Goal: Task Accomplishment & Management: Use online tool/utility

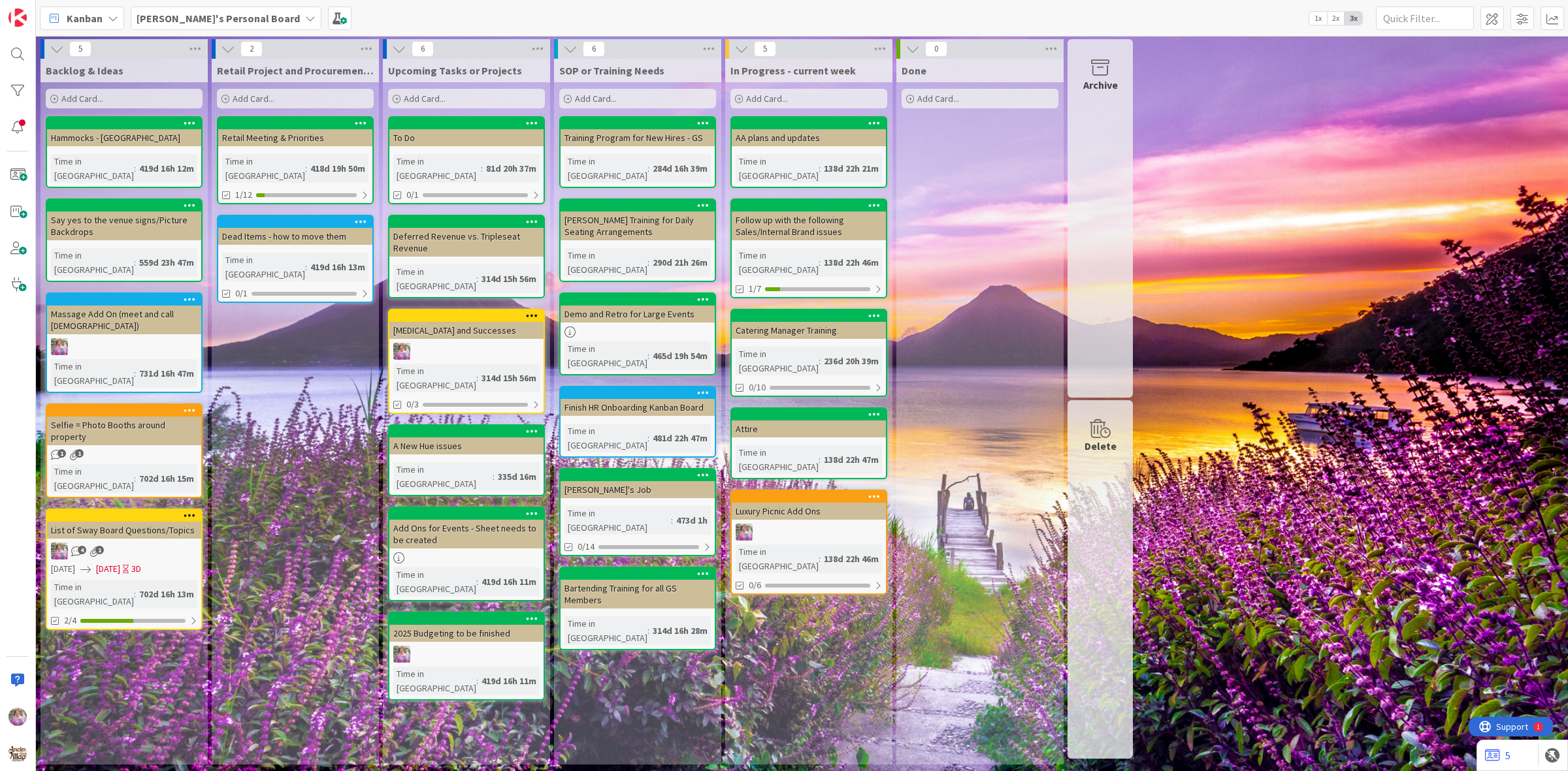
click at [201, 17] on b "[PERSON_NAME]'s Personal Board" at bounding box center [218, 18] width 163 height 13
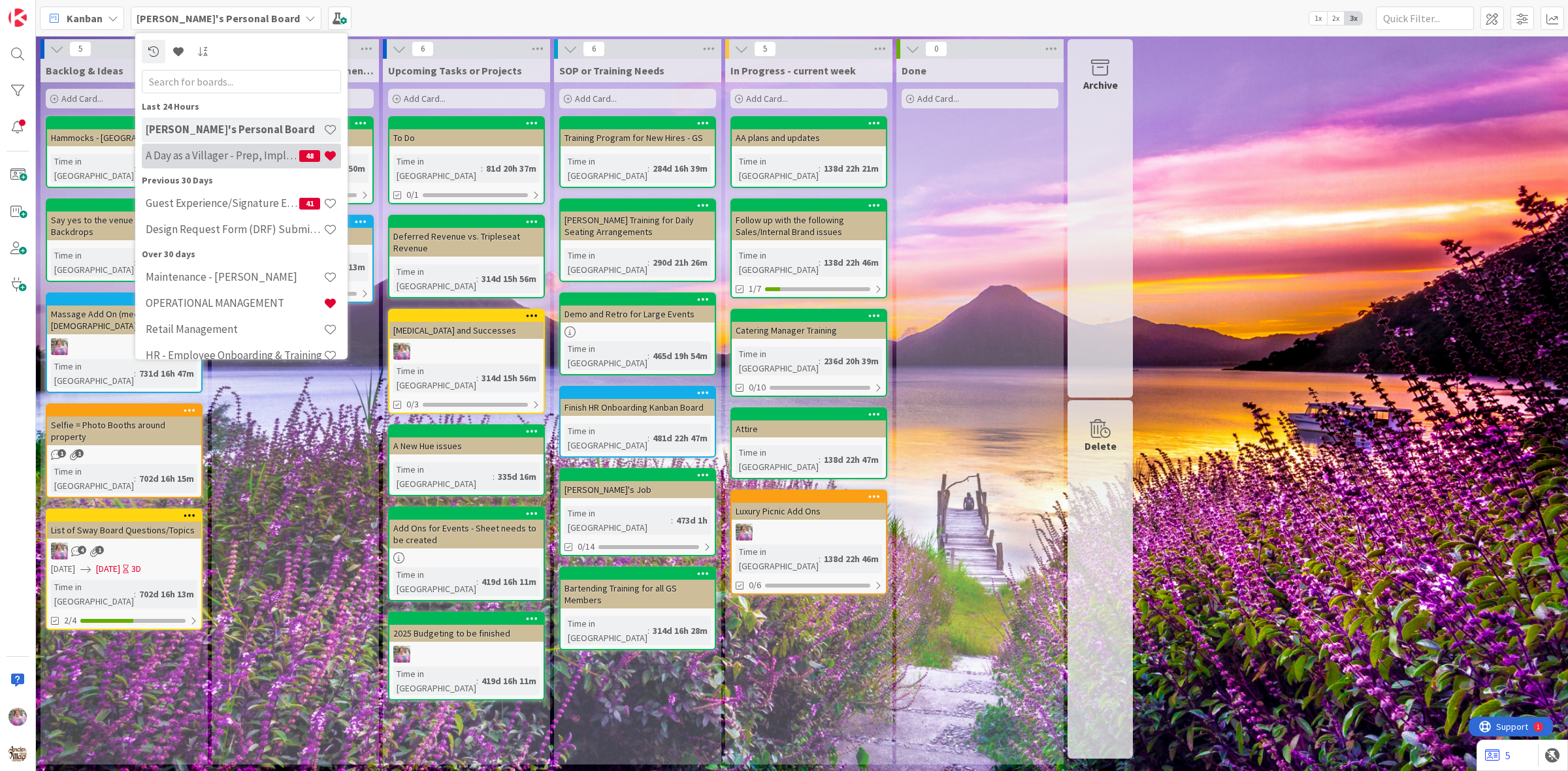
click at [209, 148] on div "A Day as a Villager - Prep, Implement and Execute 48" at bounding box center [241, 155] width 200 height 25
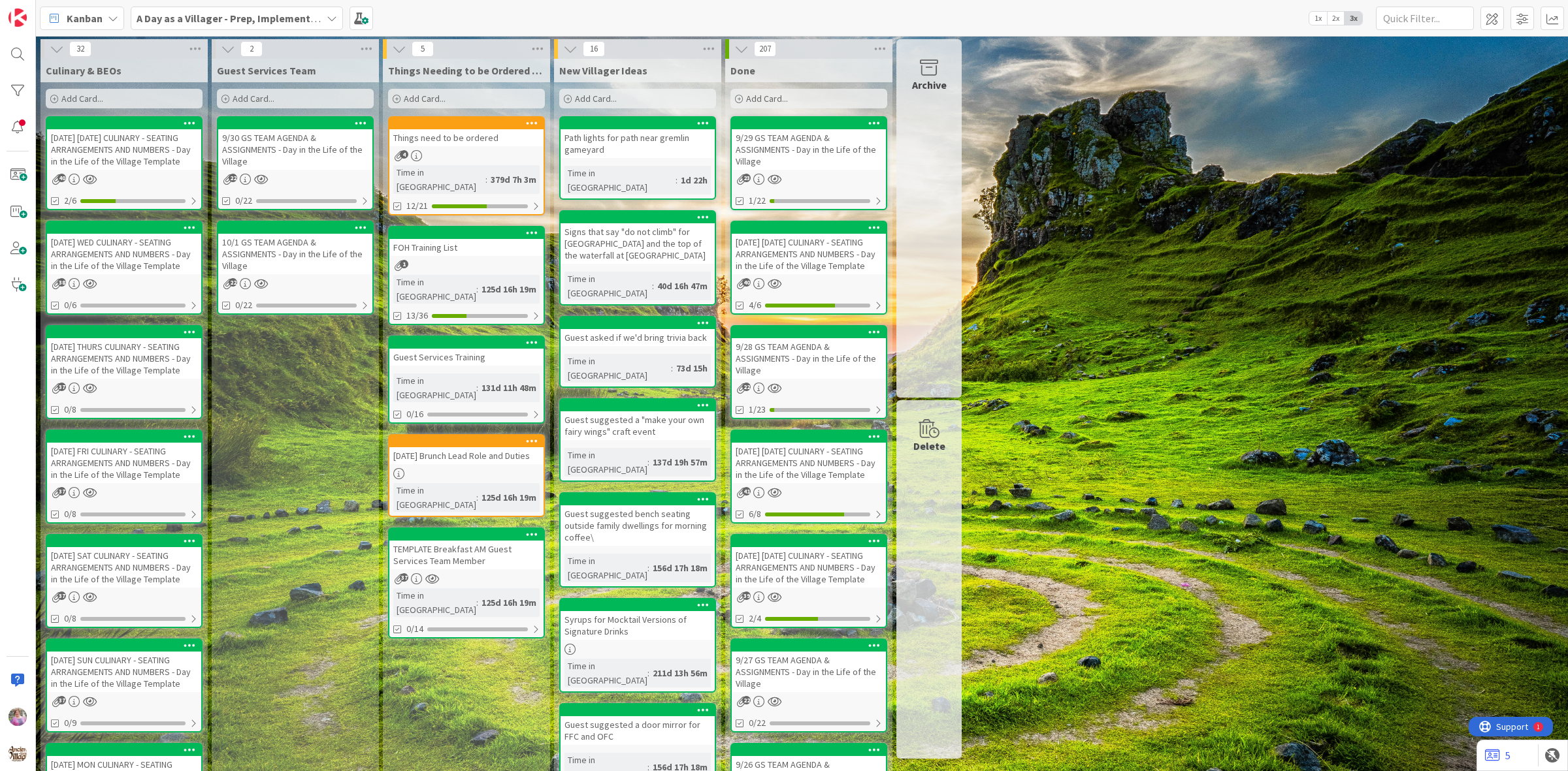
click at [435, 141] on div "Things need to be ordered" at bounding box center [466, 138] width 154 height 17
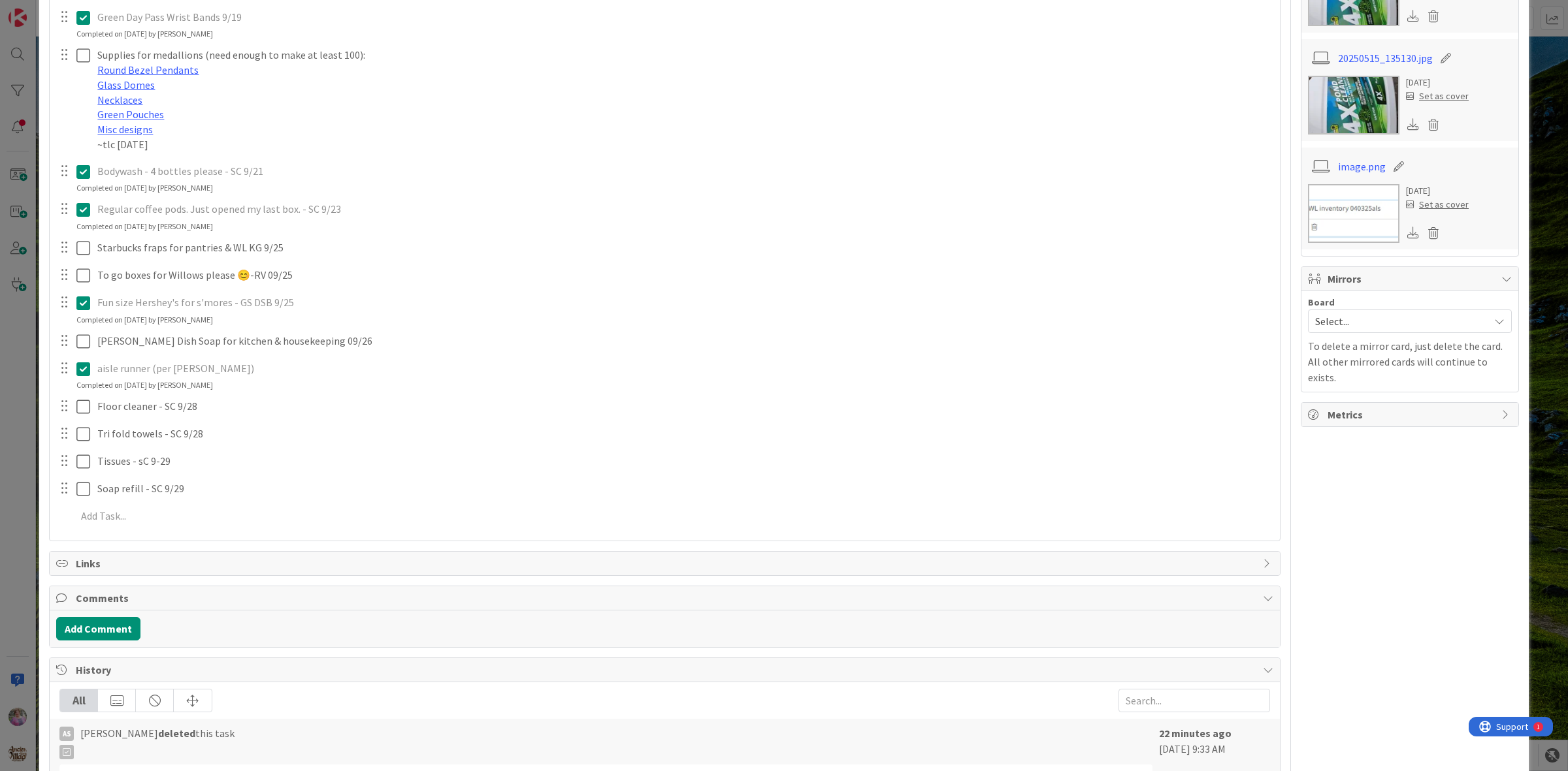
scroll to position [598, 0]
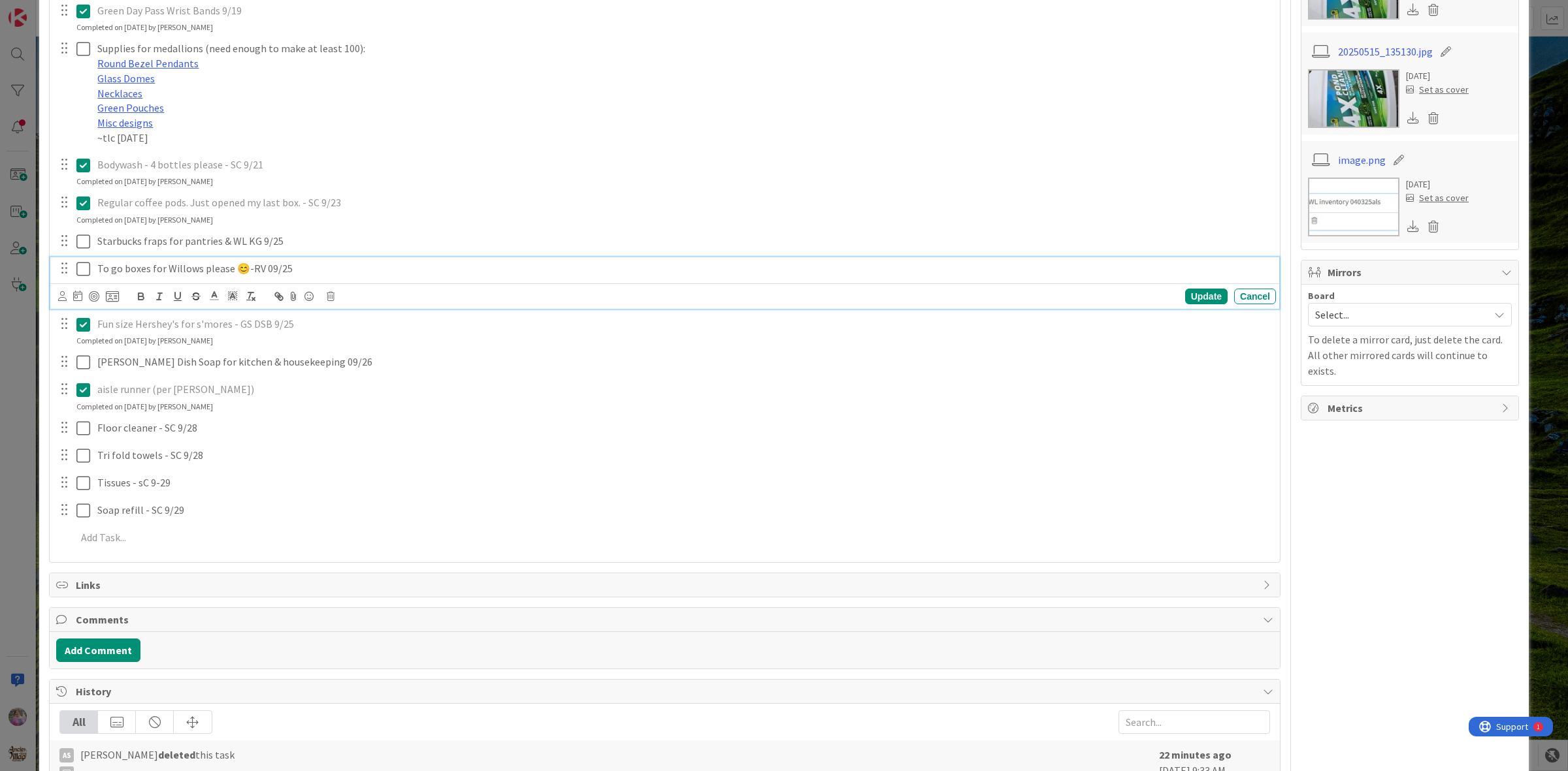
click at [86, 261] on icon at bounding box center [83, 269] width 13 height 16
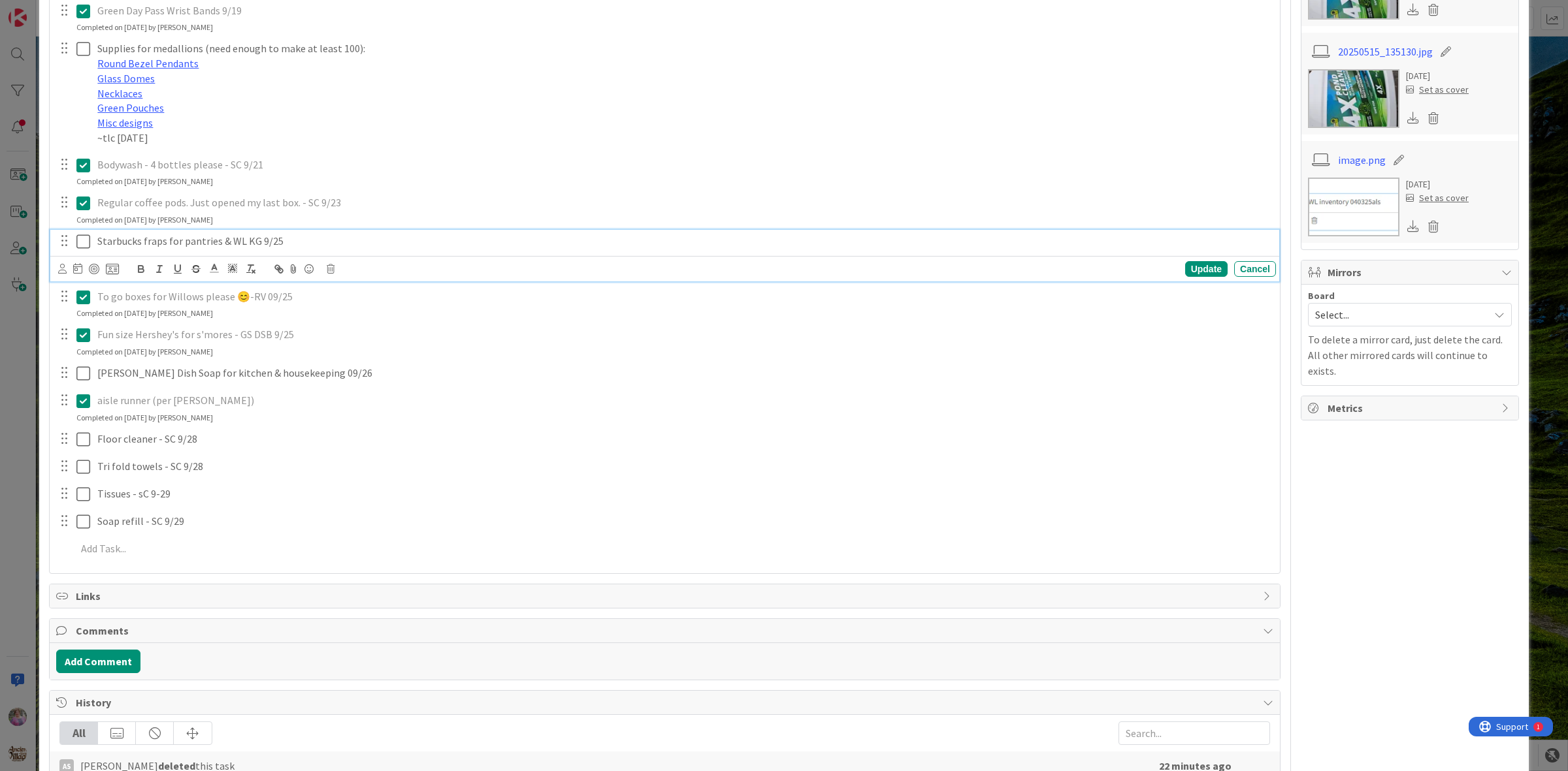
click at [79, 234] on icon at bounding box center [83, 242] width 13 height 16
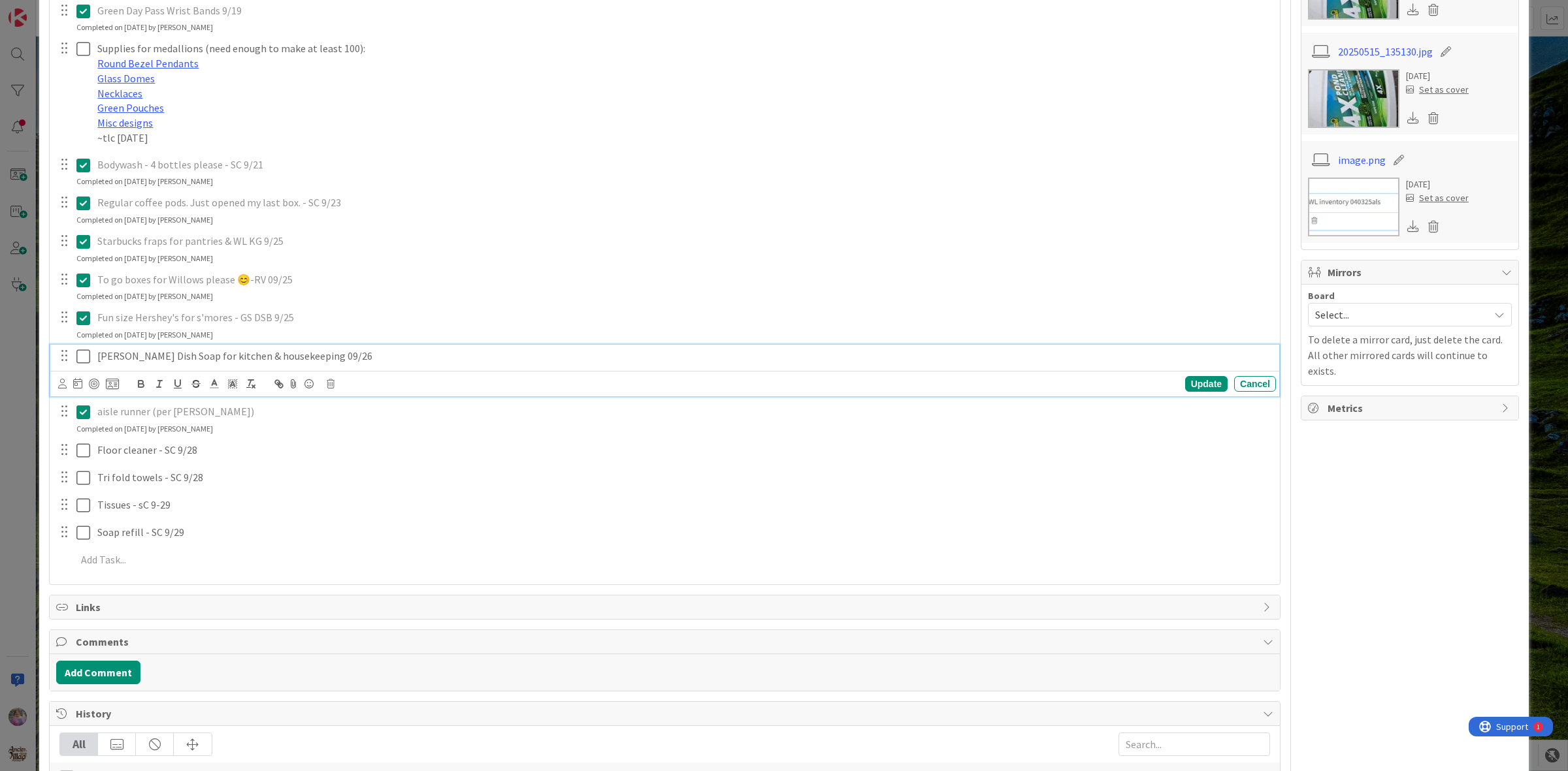
click at [85, 349] on icon at bounding box center [83, 356] width 13 height 16
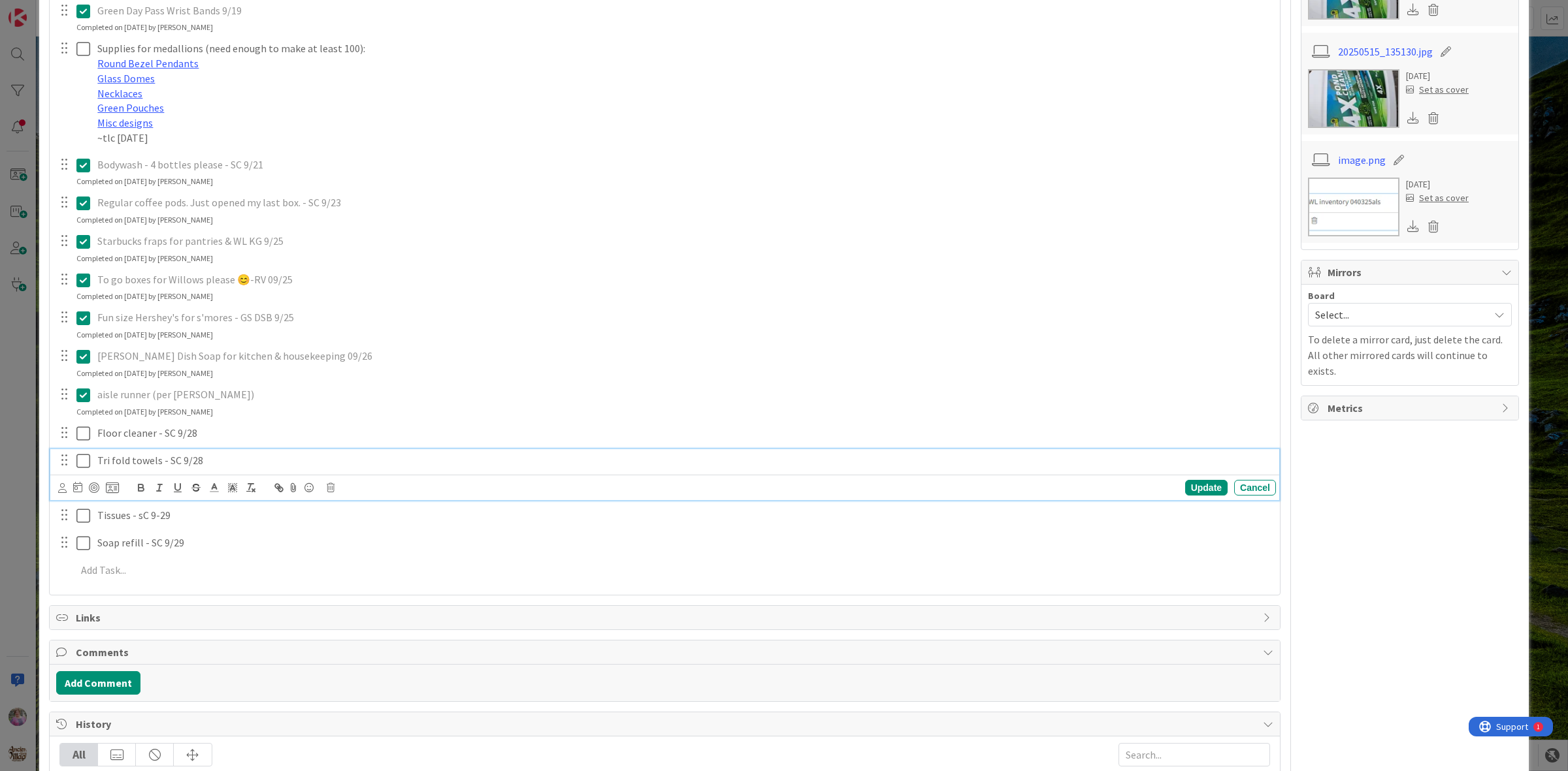
click at [81, 453] on icon at bounding box center [83, 461] width 13 height 16
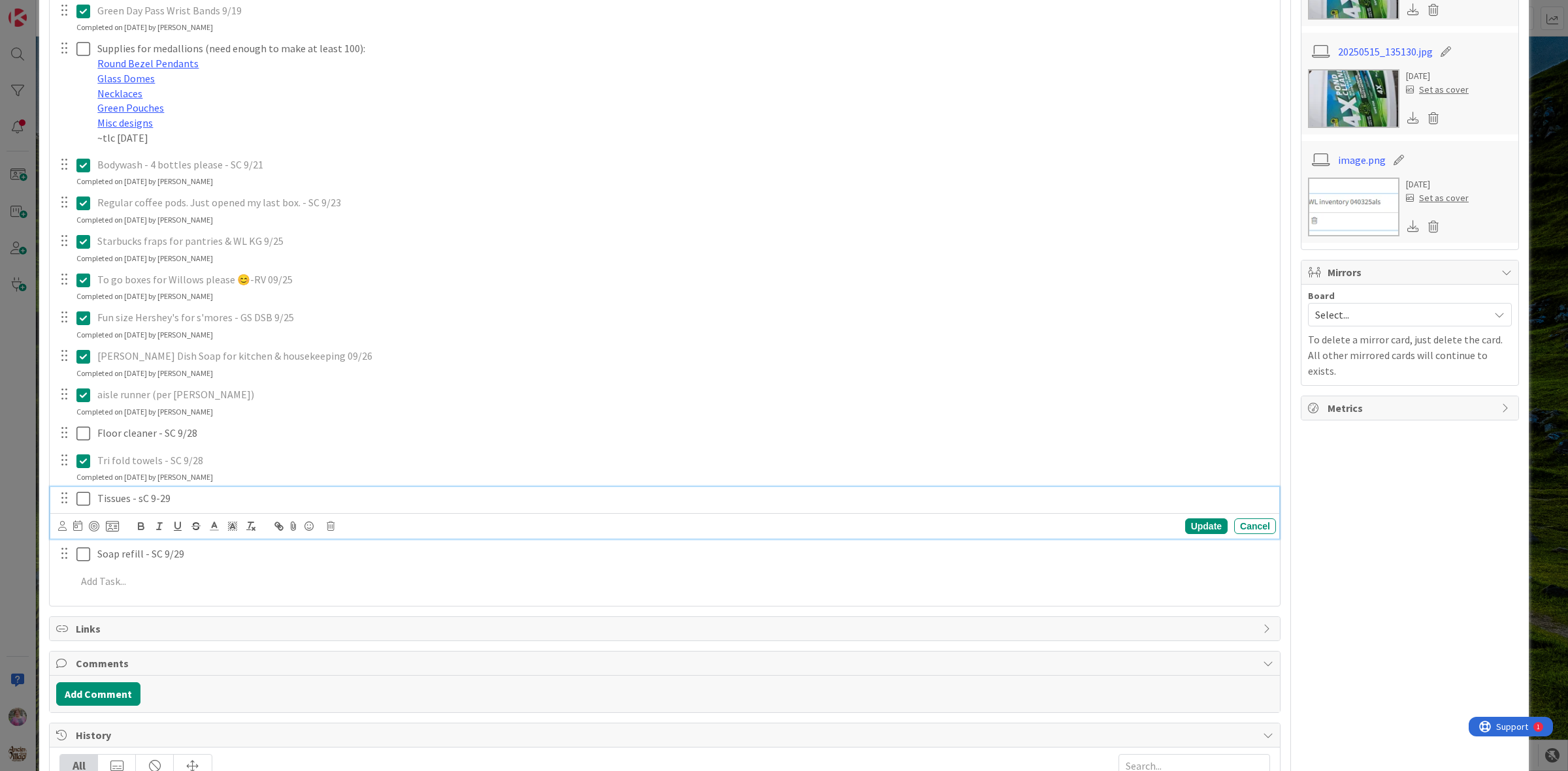
click at [83, 491] on icon at bounding box center [83, 499] width 13 height 16
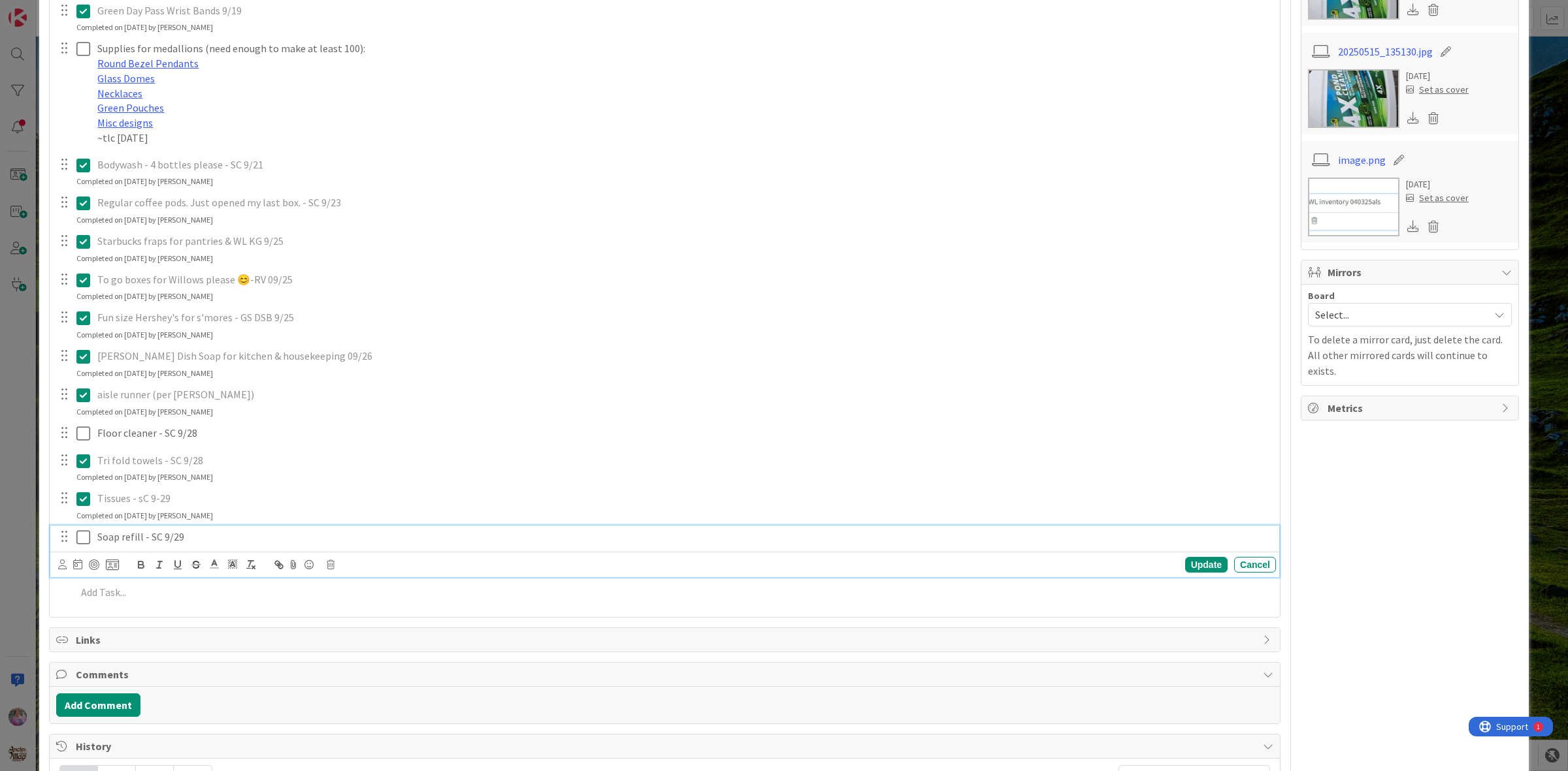
click at [77, 530] on icon at bounding box center [83, 538] width 13 height 16
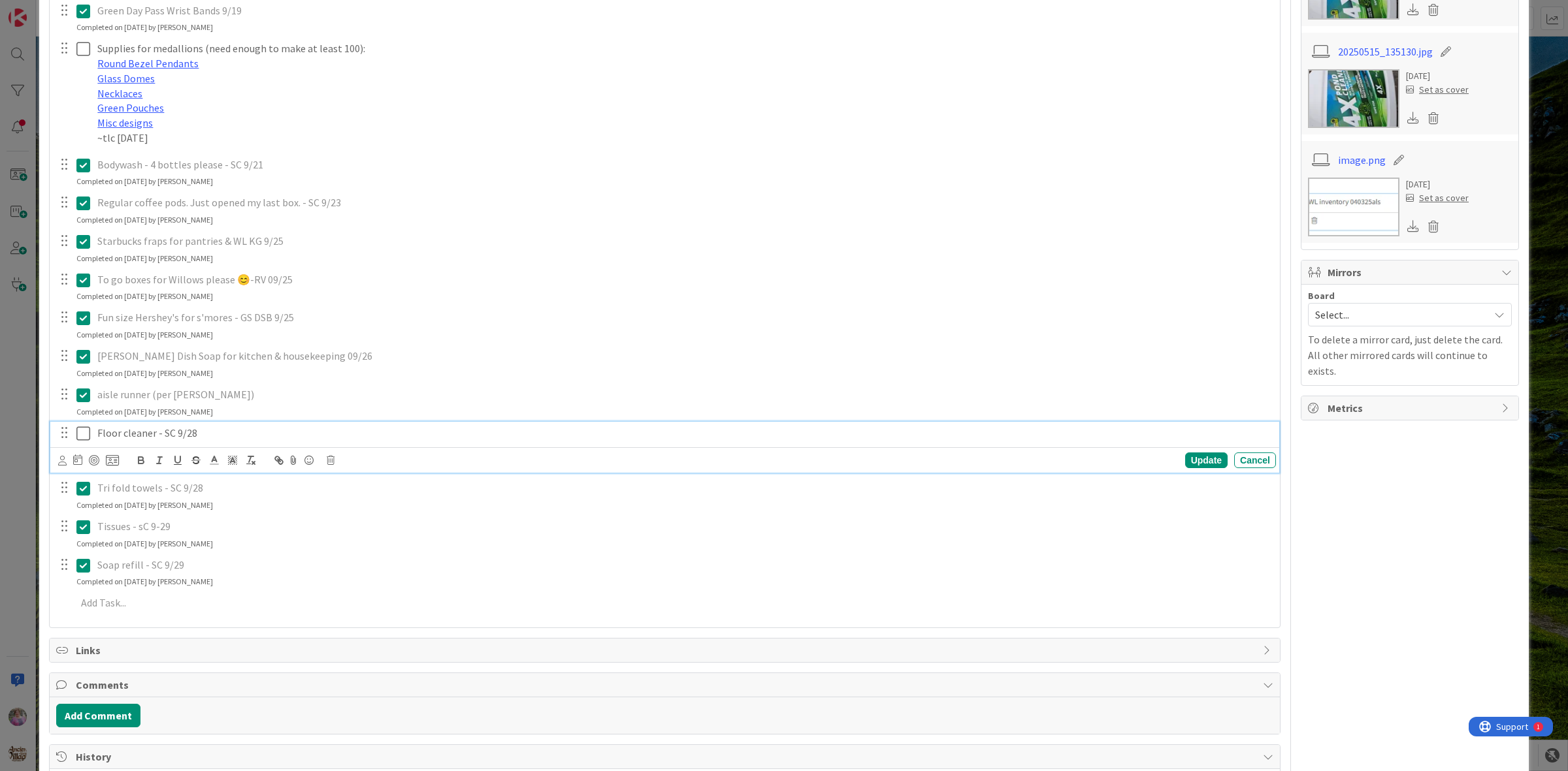
click at [87, 426] on icon at bounding box center [83, 434] width 13 height 16
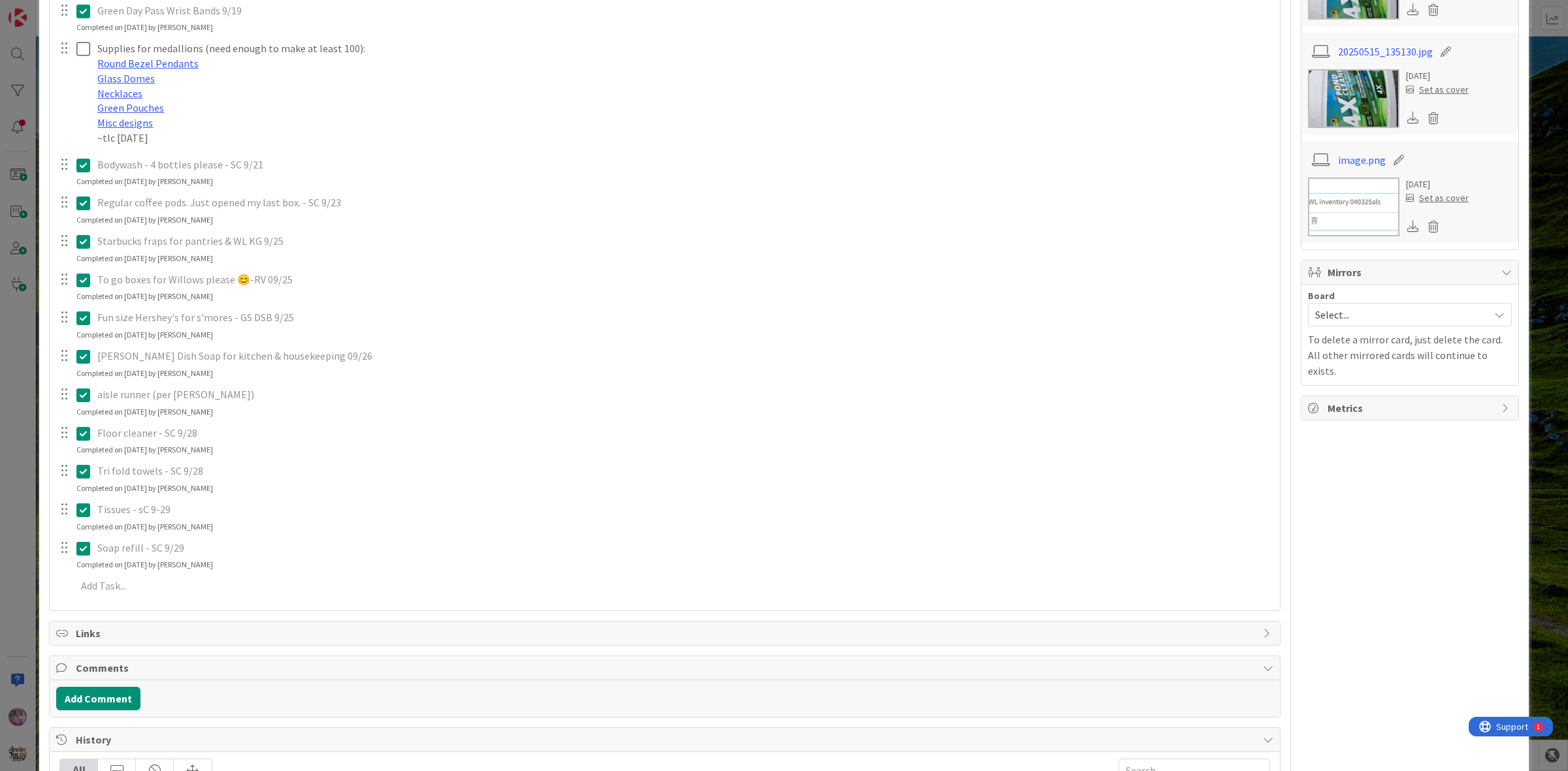
scroll to position [299, 0]
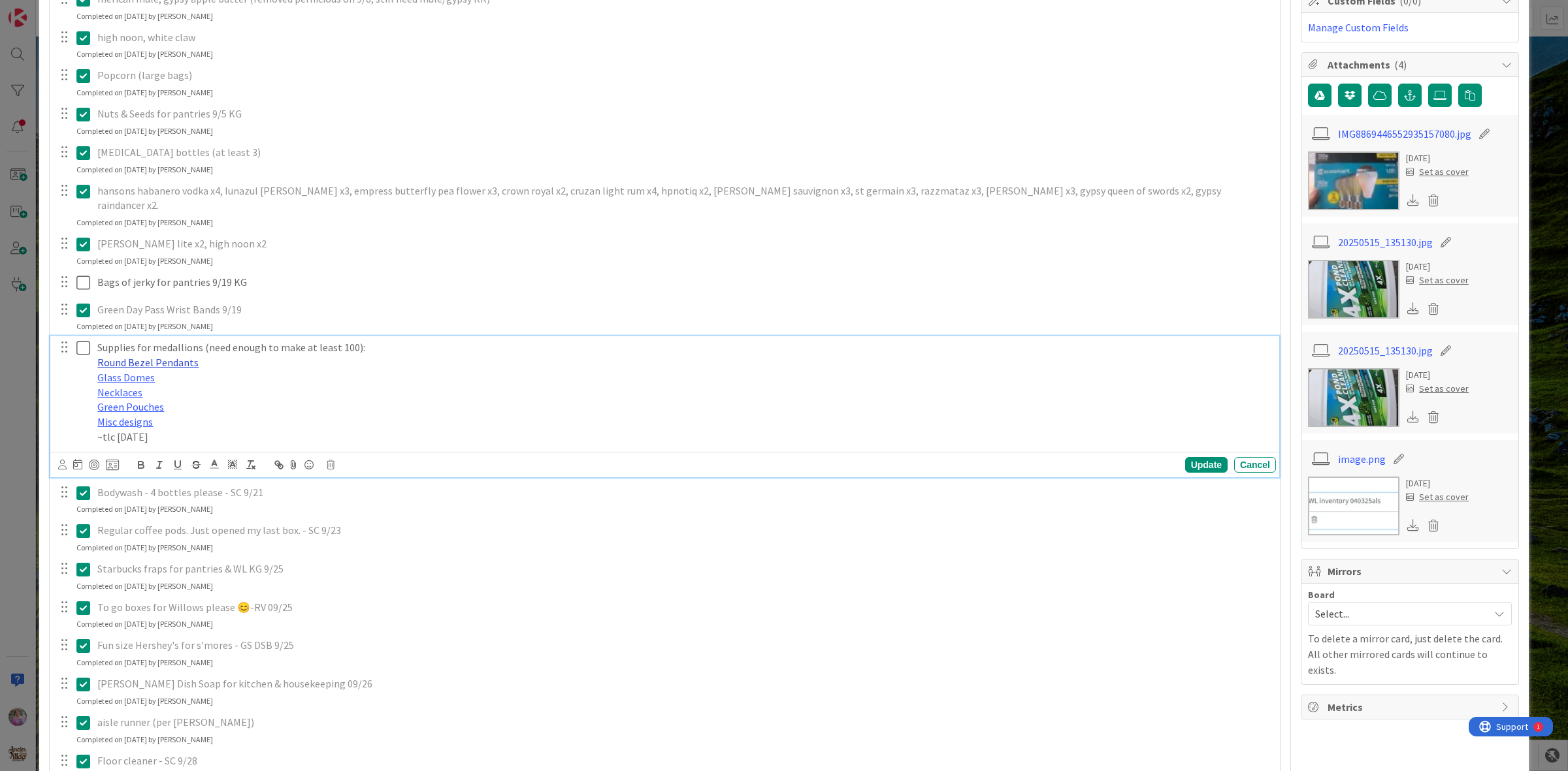
click at [171, 356] on link "Round Bezel Pendants" at bounding box center [148, 362] width 101 height 13
click at [158, 379] on link "https://www.amazon.com/SUNNYCLUE-Pendants-Cabochon-Settings-Supplies/dp/B0CZLL6…" at bounding box center [113, 388] width 89 height 17
click at [323, 355] on p "Round Bezel Pendants" at bounding box center [684, 362] width 1173 height 15
click at [132, 371] on link "Glass Domes" at bounding box center [126, 377] width 57 height 13
click at [132, 395] on link "https://www.amazon.com/Hautoco-Cabochons-Non-calibrated-Pendants-Necklaces/dp/B…" at bounding box center [96, 403] width 89 height 17
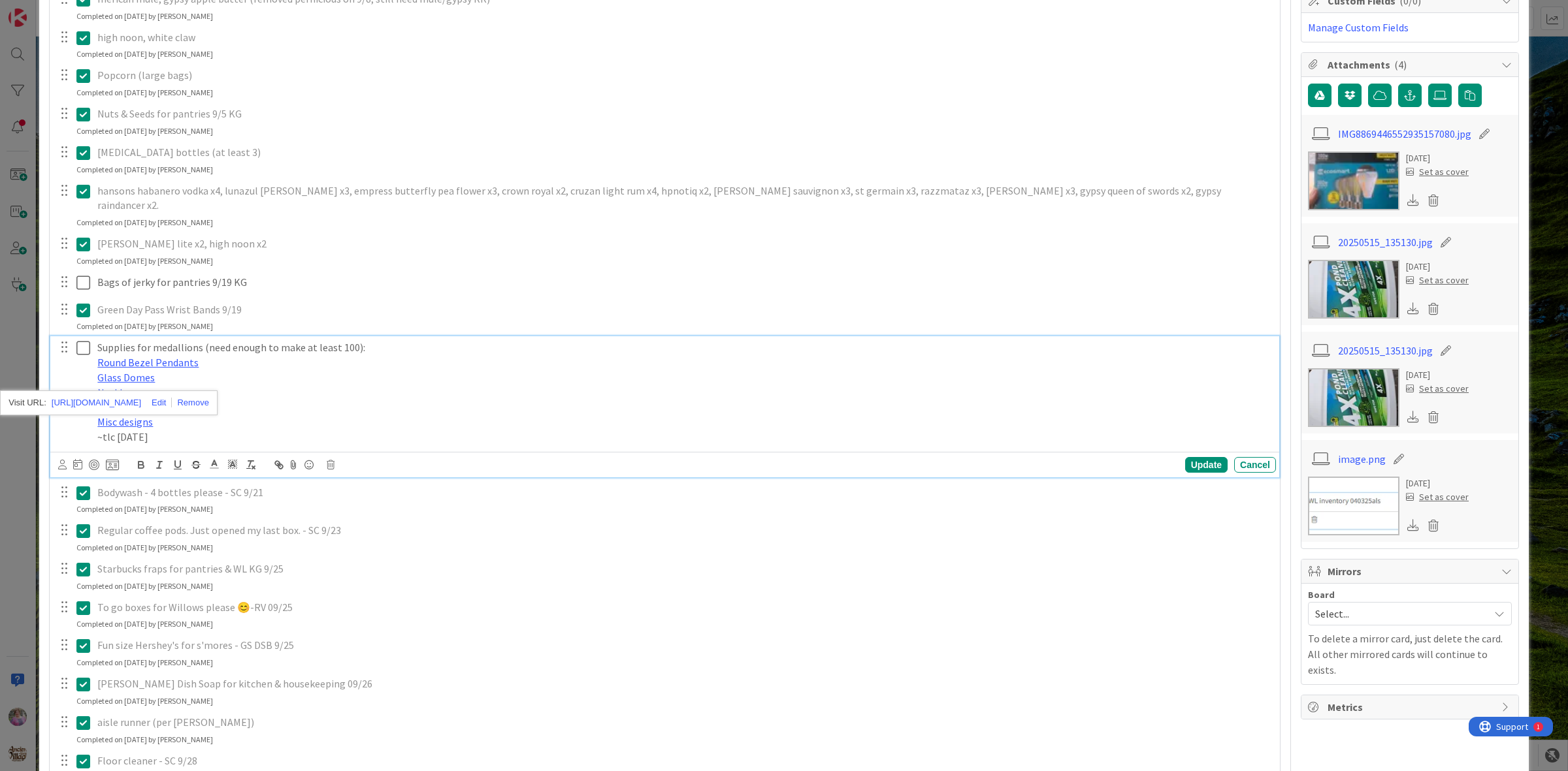
click at [431, 255] on div "merican mule, gypsy apple butter (removed pernicious on 9/8, still need mule/gy…" at bounding box center [664, 459] width 1217 height 944
click at [134, 386] on link "Necklaces" at bounding box center [120, 393] width 45 height 13
click at [129, 410] on link "https://www.amazon.com/Tudomro-Necklace-Colorful-Bracelet-Pendants/dp/B0CWR9Y2K…" at bounding box center [96, 418] width 89 height 17
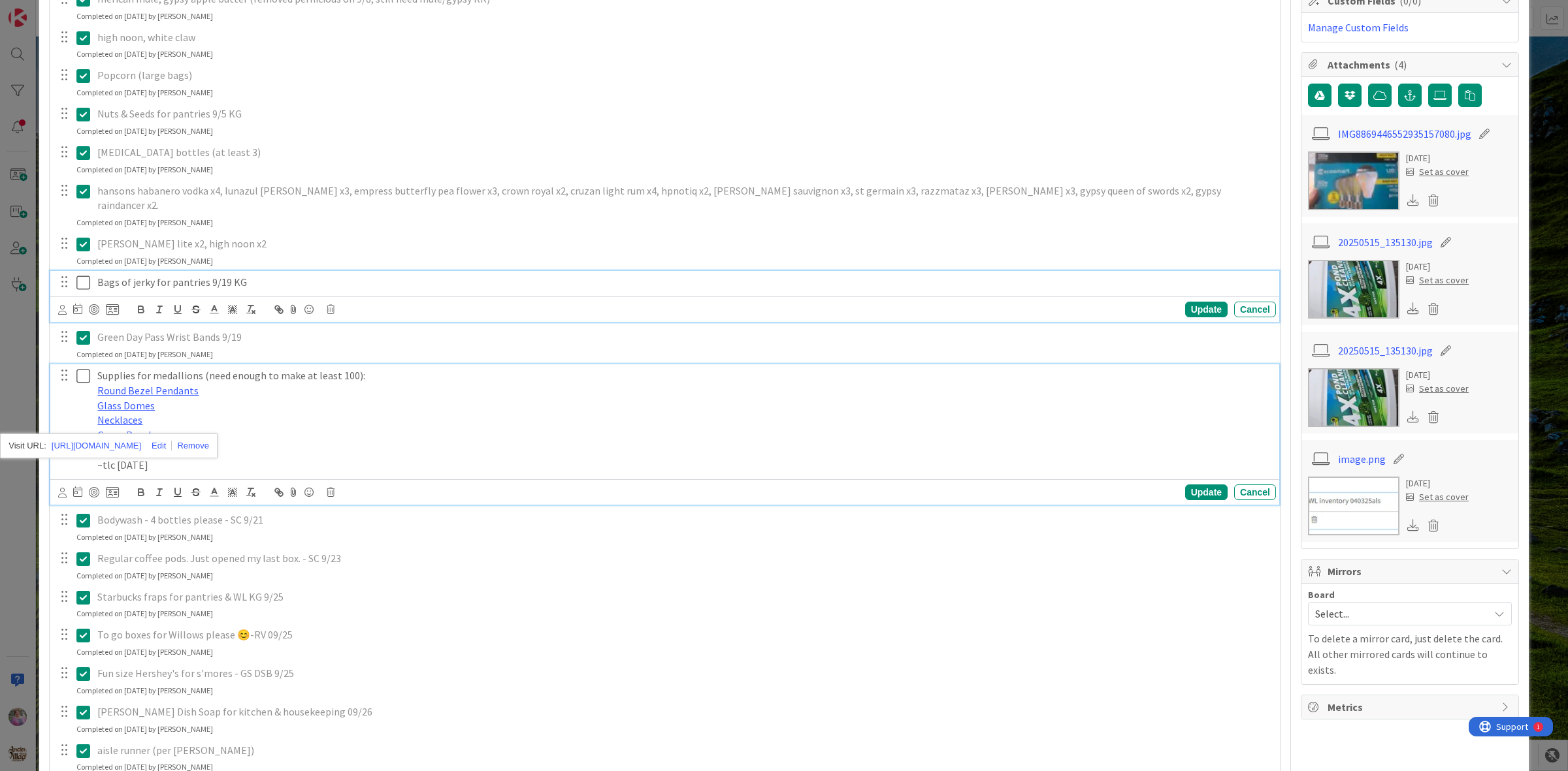
click at [371, 275] on p "Bags of jerky for pantries 9/19 KG" at bounding box center [684, 282] width 1173 height 15
click at [122, 429] on link "Green Pouches" at bounding box center [131, 435] width 67 height 13
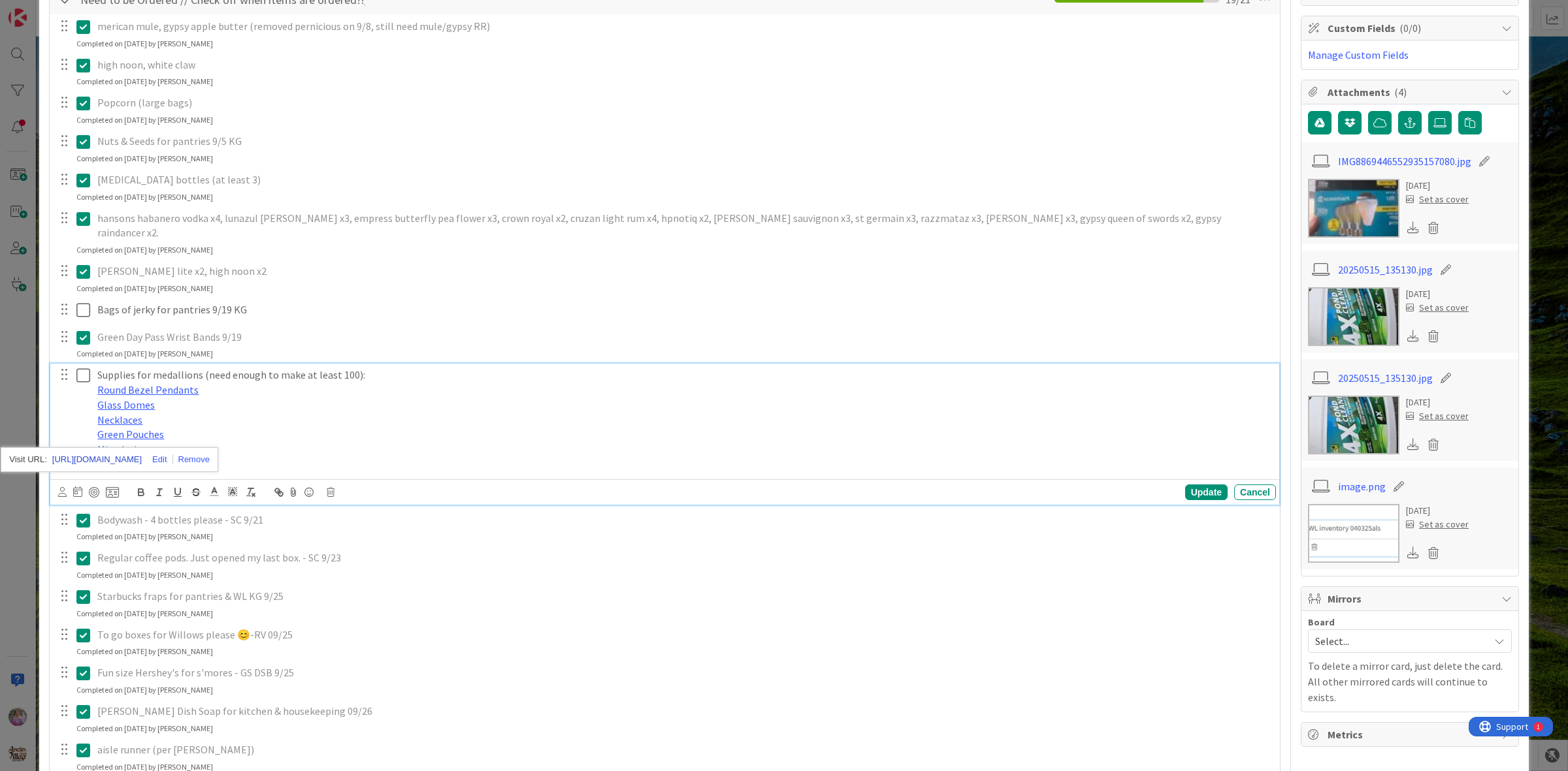
click at [124, 451] on link "https://www.amazon.com/HRX-Package-Organza-Drawstring-Christmas/dp/B08LVF4CPL/r…" at bounding box center [97, 460] width 89 height 17
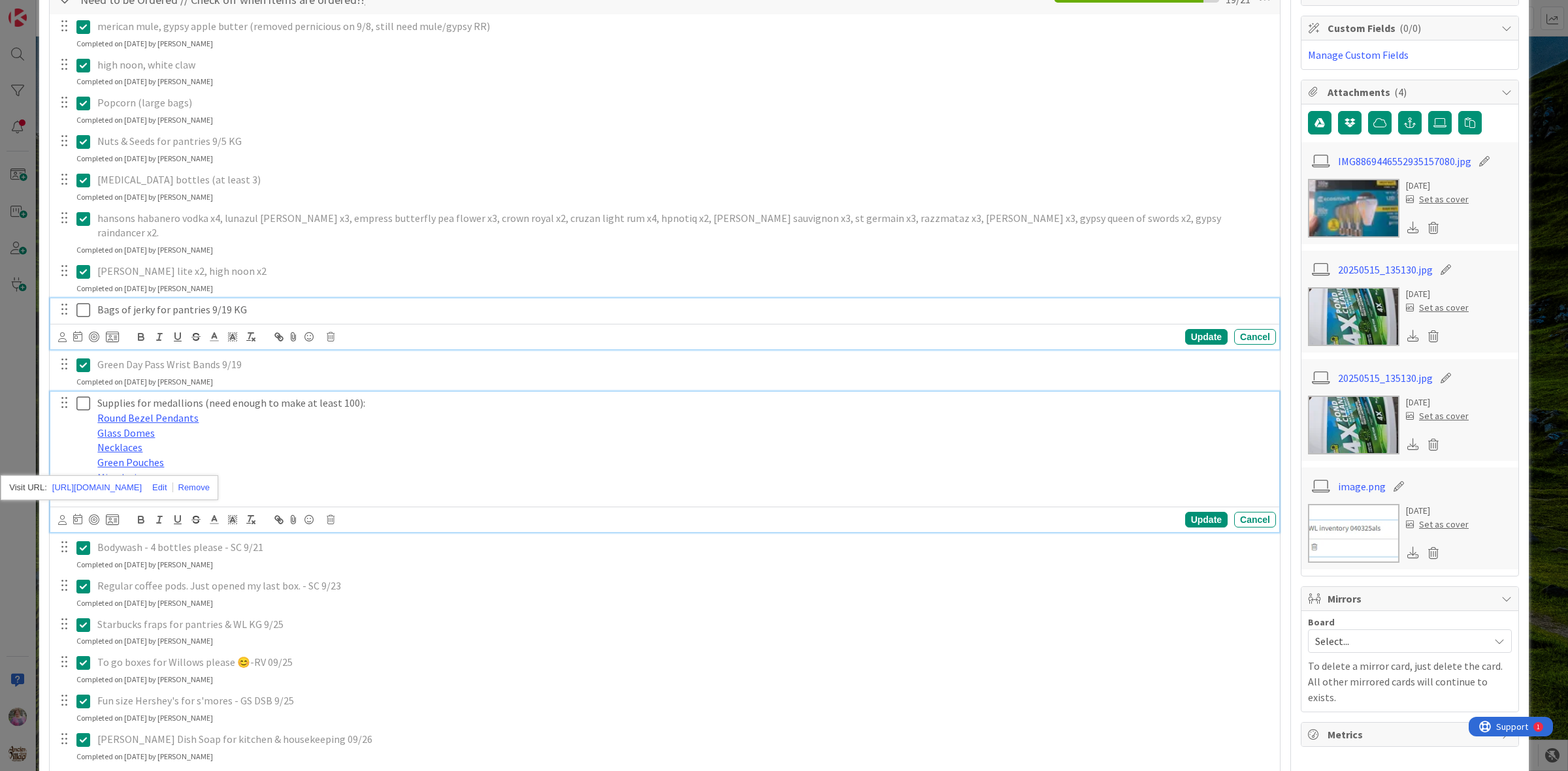
click at [287, 303] on p "Bags of jerky for pantries 9/19 KG" at bounding box center [684, 310] width 1173 height 15
click at [125, 471] on link "Misc designs" at bounding box center [125, 477] width 55 height 13
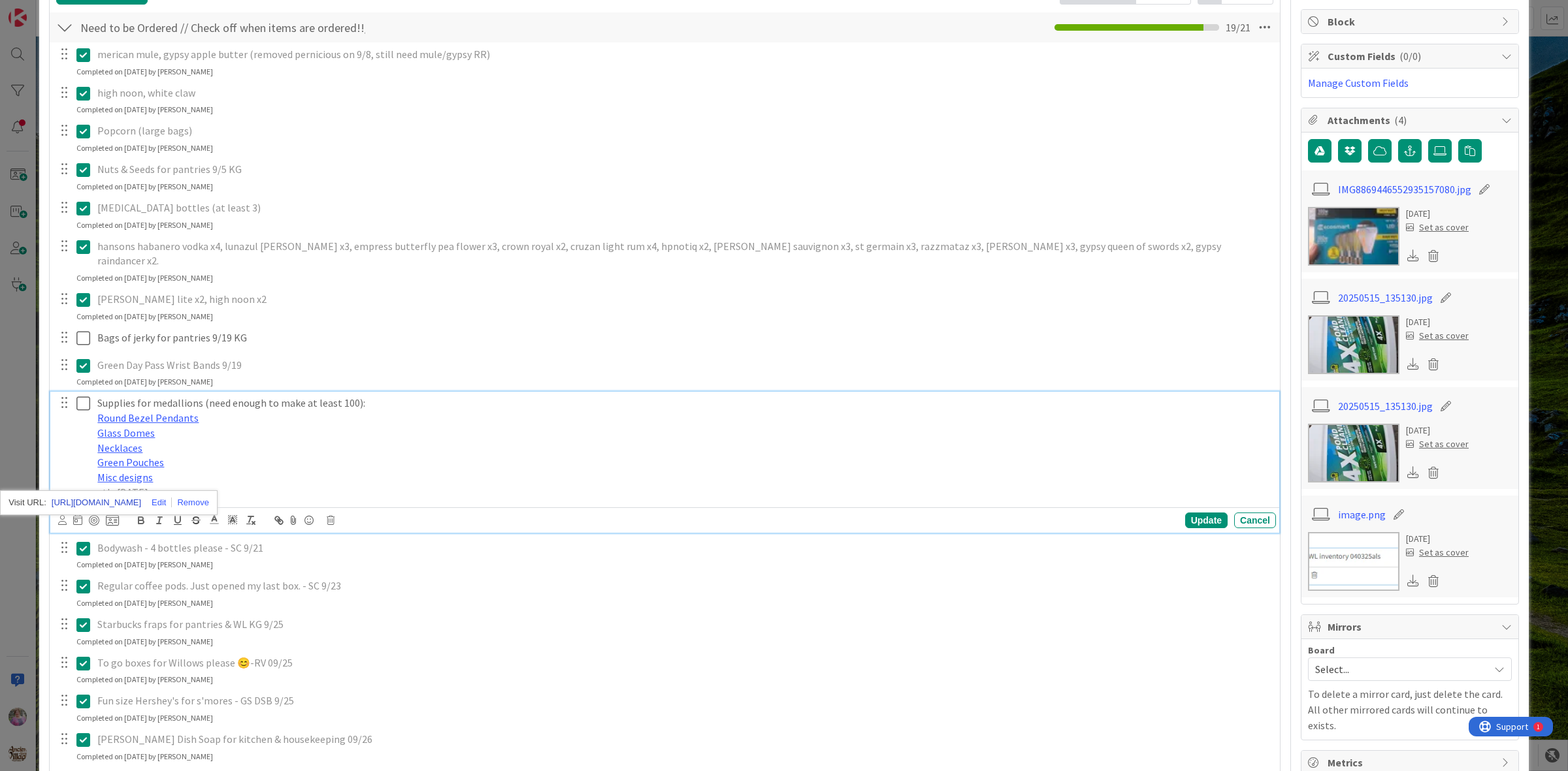
click at [124, 494] on link "https://www.amazon.com/dp/B0CTMDNKVF/ref=sspa_dk_detail_0?psc=1&pd_rd_i=B0CTMDN…" at bounding box center [96, 503] width 89 height 17
click at [81, 396] on icon at bounding box center [83, 404] width 13 height 16
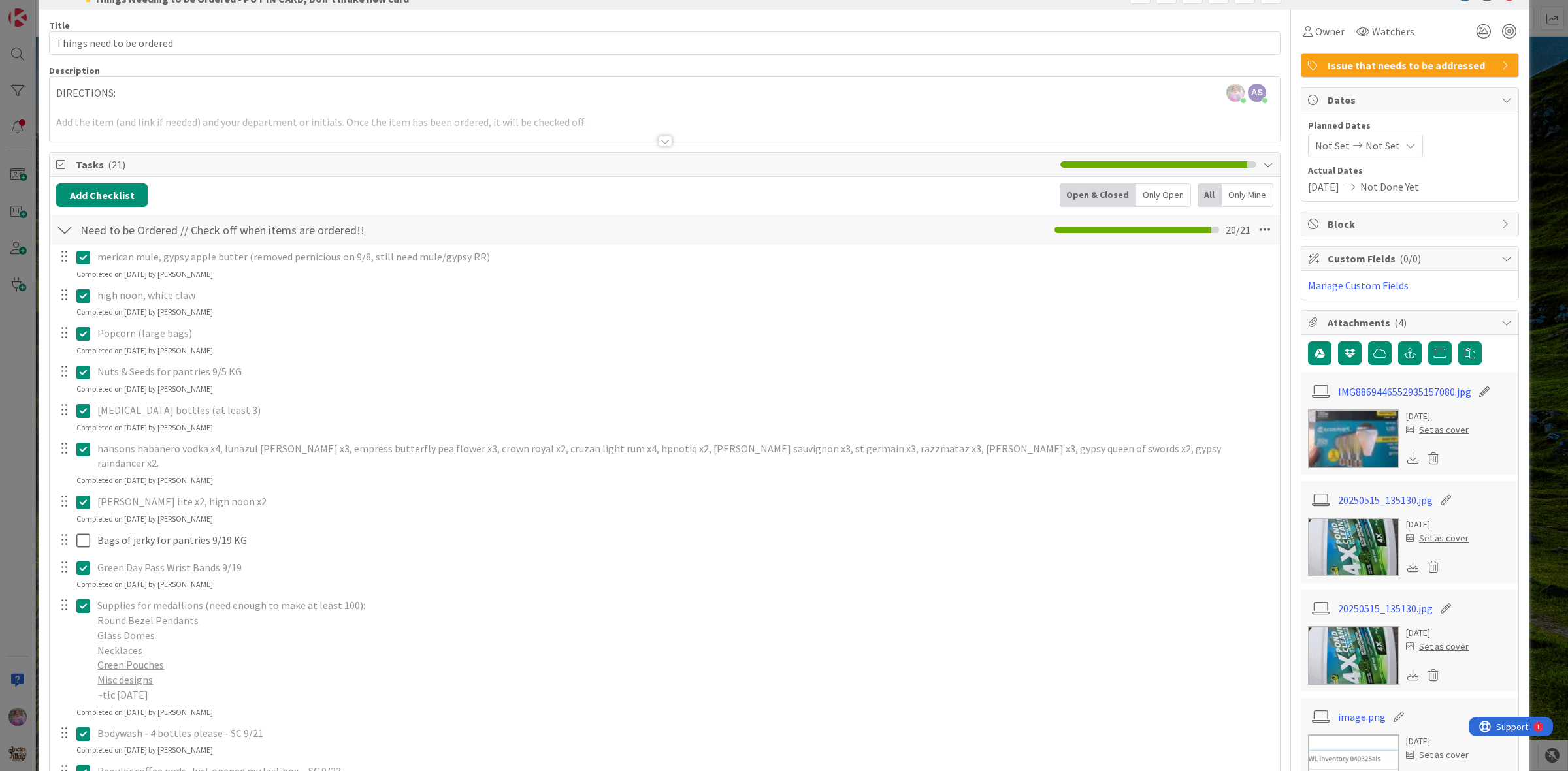
scroll to position [0, 0]
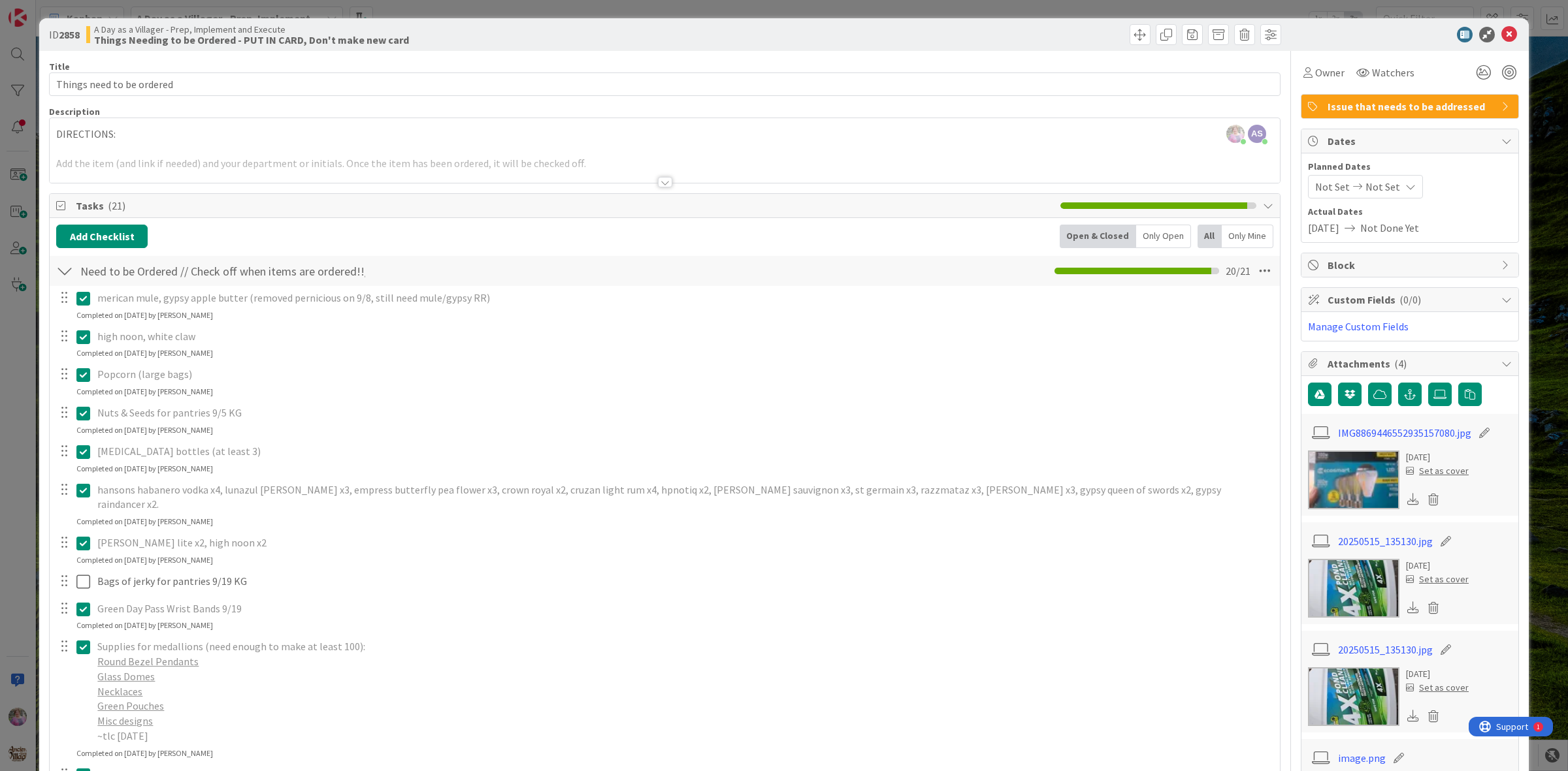
click at [1501, 34] on icon at bounding box center [1509, 35] width 16 height 16
